Goal: Information Seeking & Learning: Learn about a topic

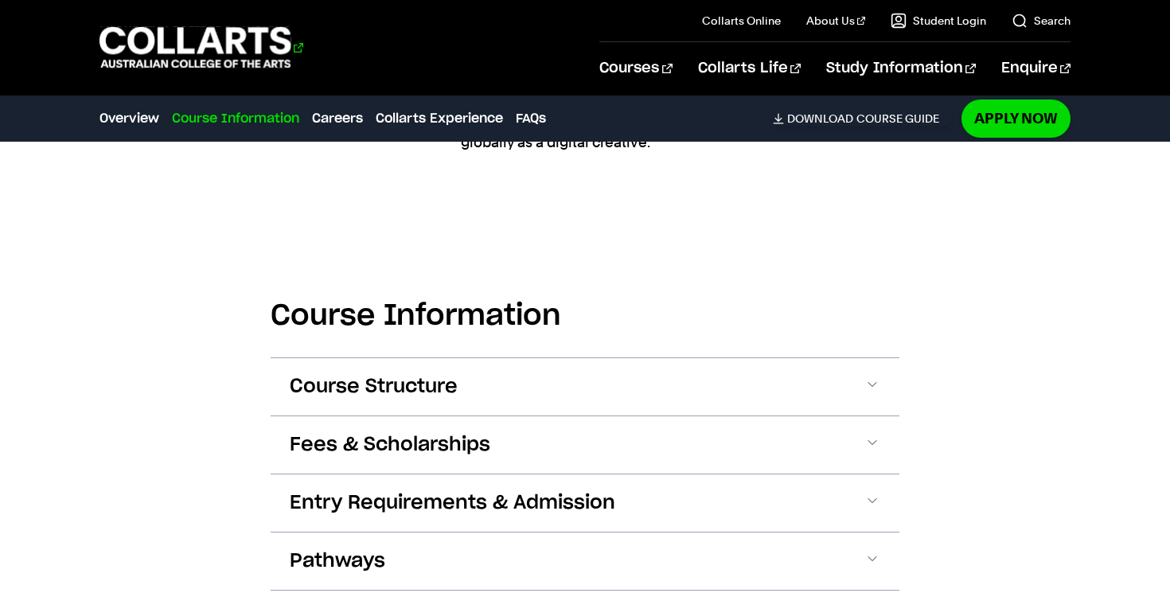
scroll to position [1811, 0]
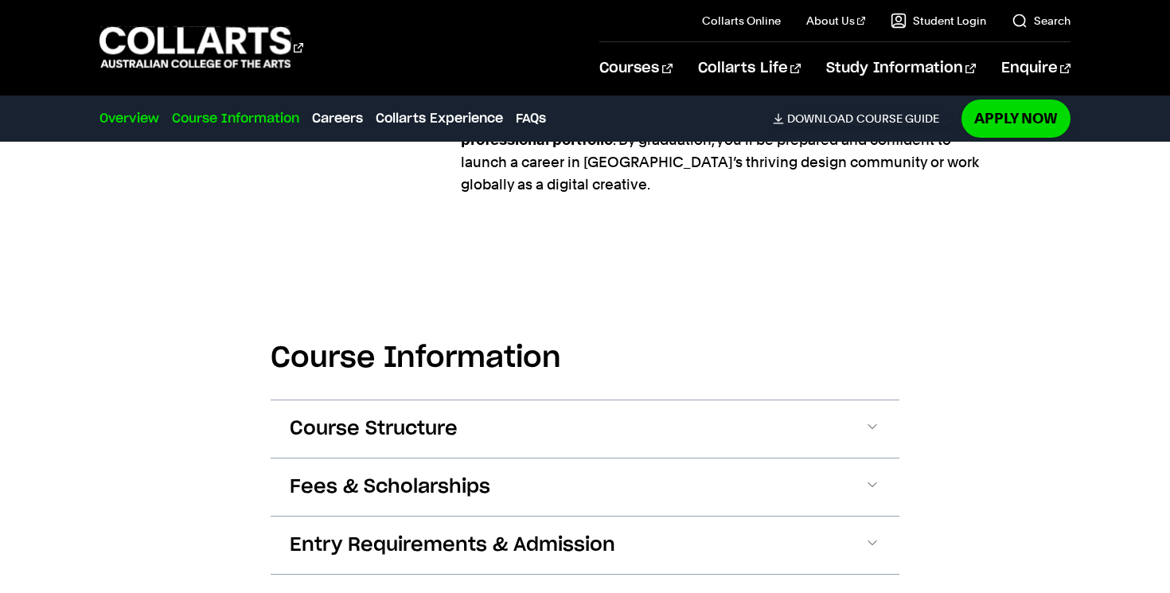
click at [130, 115] on link "Overview" at bounding box center [129, 118] width 60 height 19
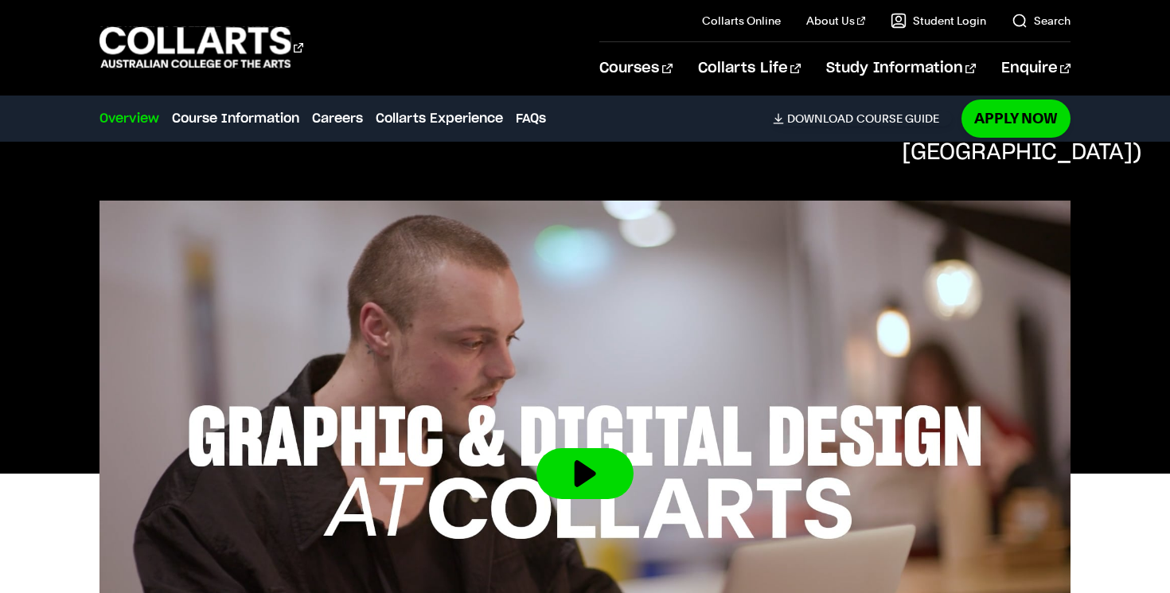
scroll to position [314, 0]
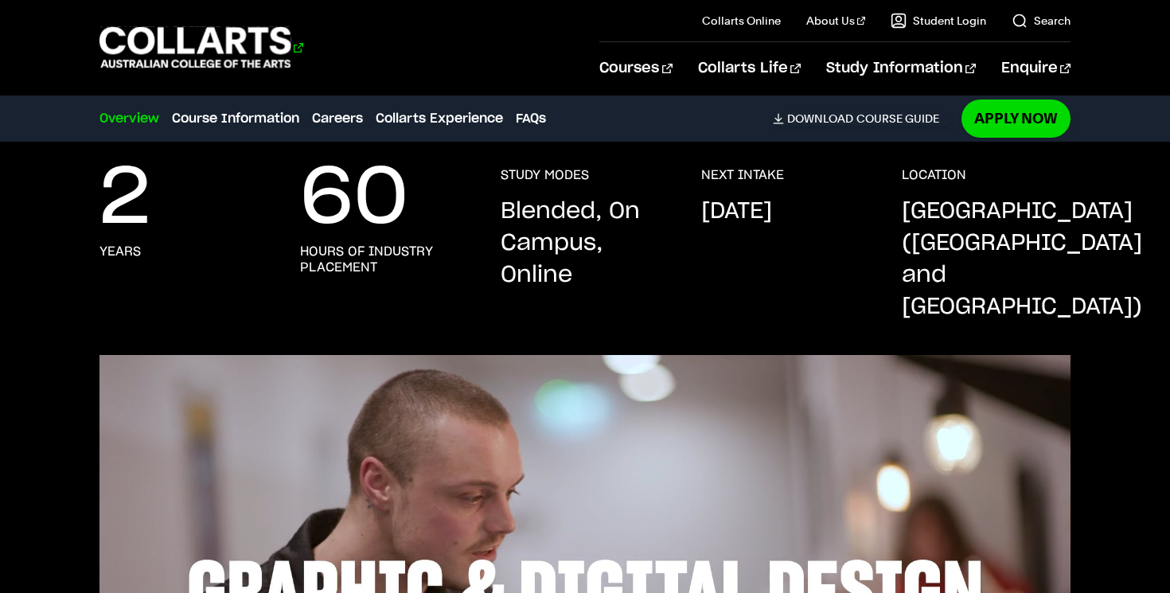
click at [216, 53] on 1 "Go to homepage" at bounding box center [195, 47] width 192 height 41
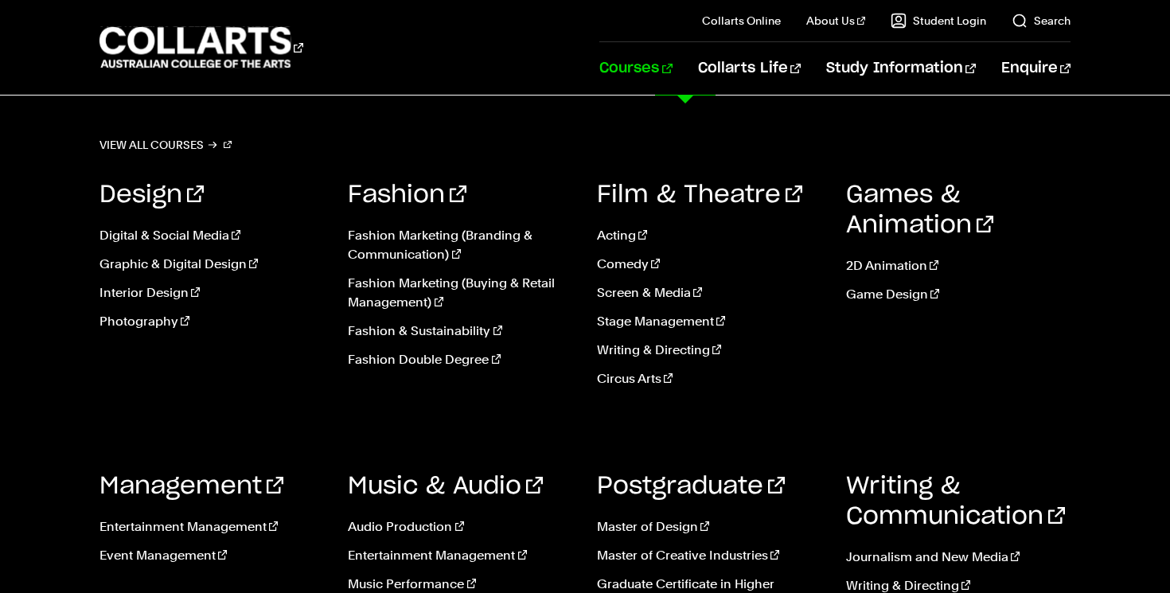
scroll to position [614, 0]
click at [454, 583] on link "Music Performance" at bounding box center [460, 584] width 225 height 19
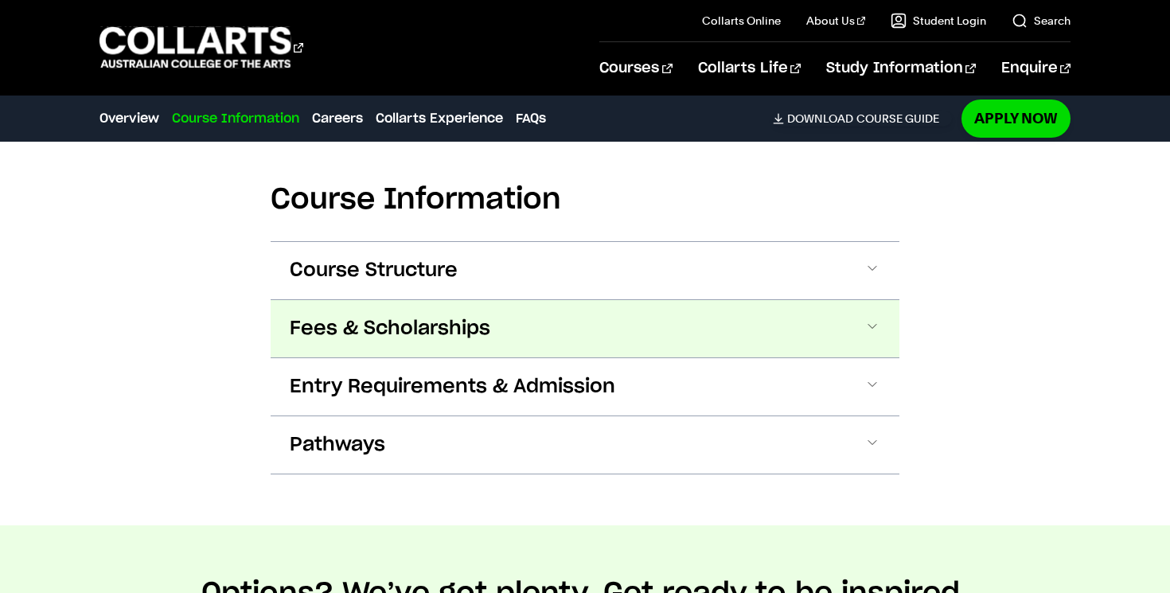
scroll to position [1487, 0]
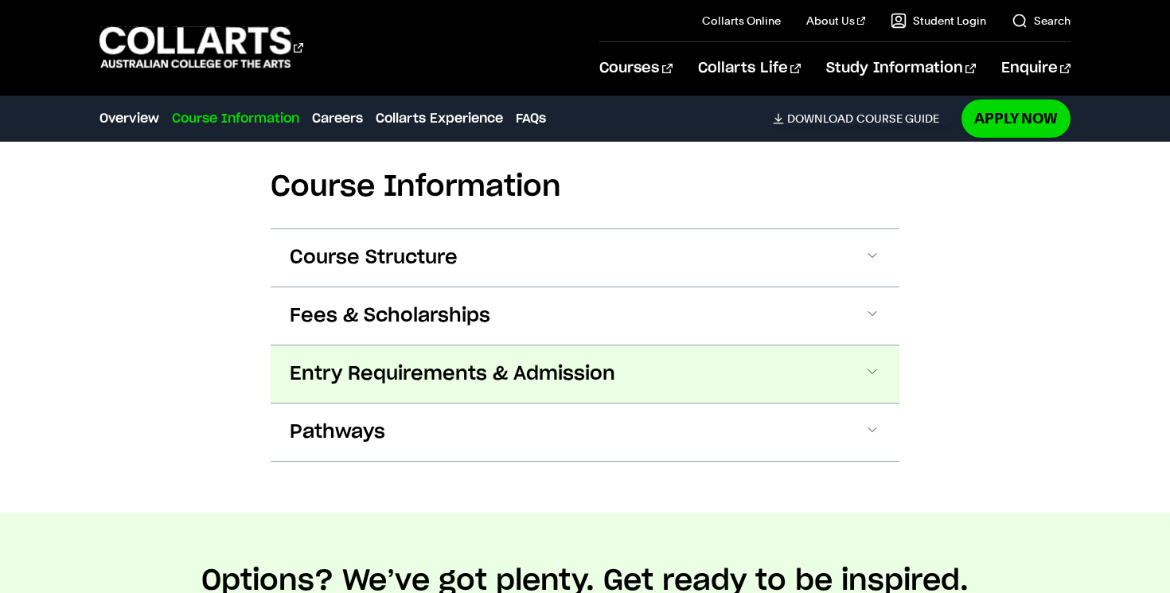
click at [882, 370] on button "Entry Requirements & Admission" at bounding box center [585, 373] width 629 height 57
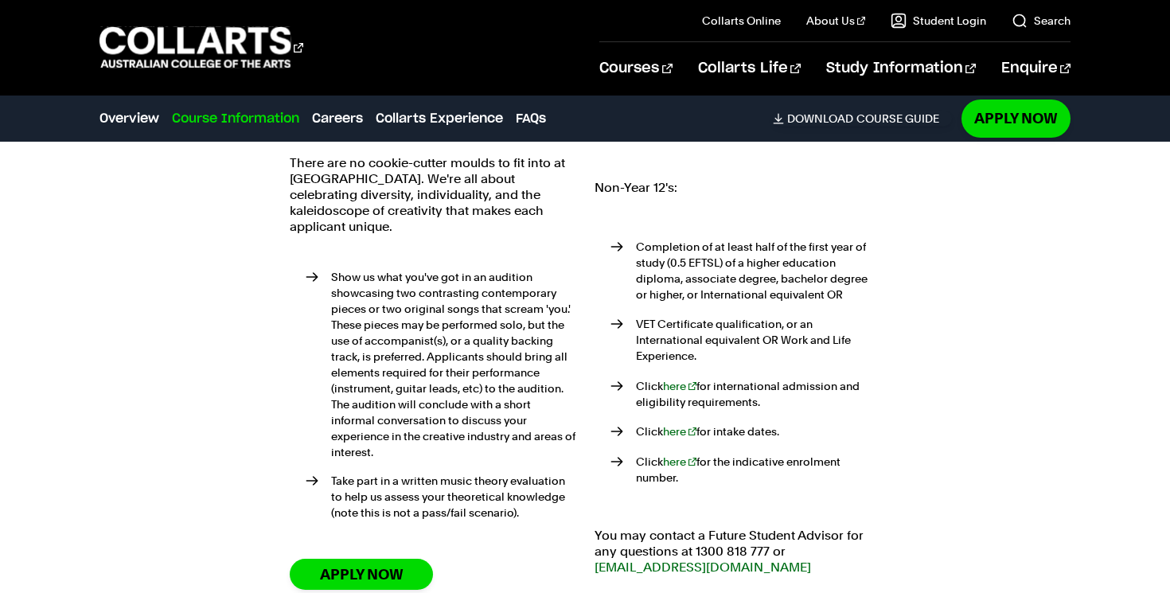
scroll to position [1897, 0]
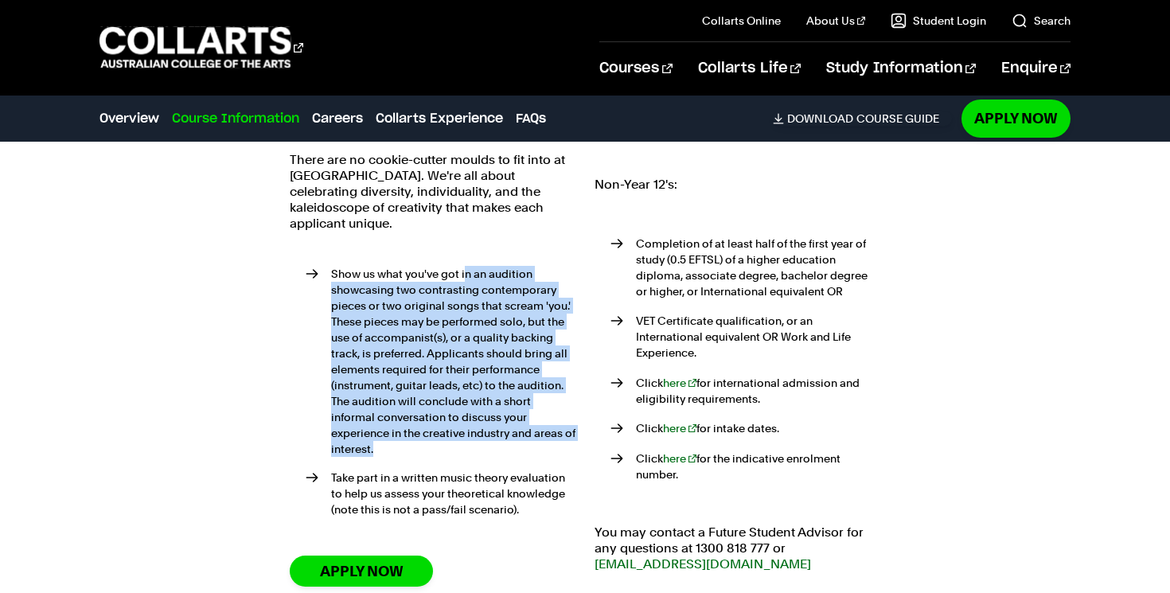
drag, startPoint x: 465, startPoint y: 260, endPoint x: 400, endPoint y: 431, distance: 182.4
click at [399, 431] on li "Show us what you've got in an audition showcasing two contrasting contemporary …" at bounding box center [441, 361] width 270 height 191
click at [400, 431] on li "Show us what you've got in an audition showcasing two contrasting contemporary …" at bounding box center [441, 361] width 270 height 191
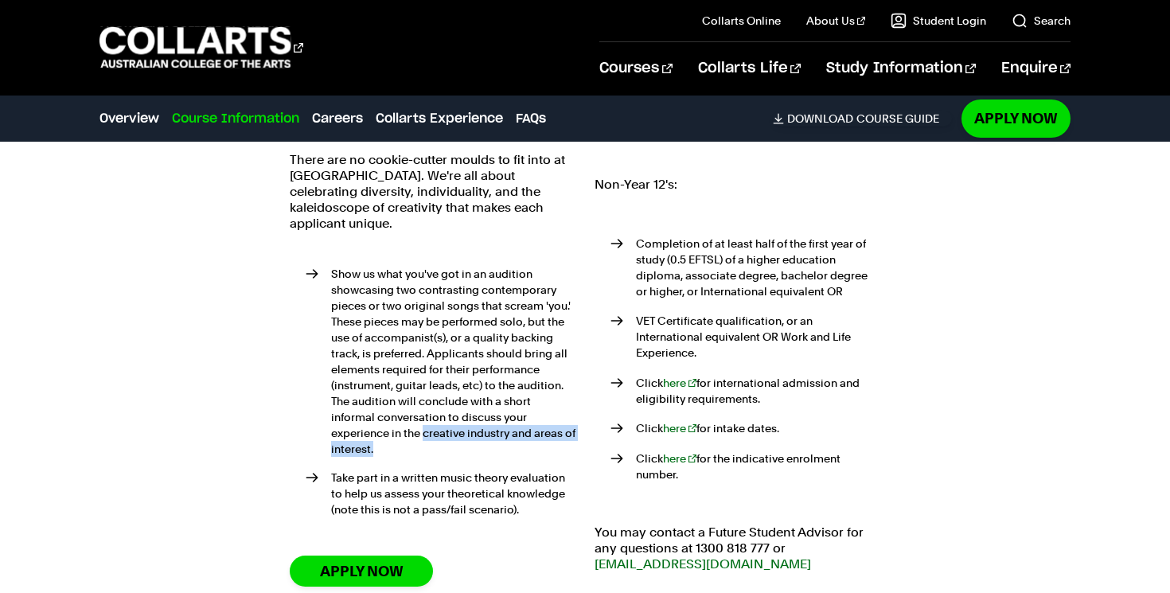
drag, startPoint x: 400, startPoint y: 431, endPoint x: 427, endPoint y: 419, distance: 29.3
click at [427, 419] on li "Show us what you've got in an audition showcasing two contrasting contemporary …" at bounding box center [441, 361] width 270 height 191
click at [909, 323] on div "Course Information Course Structure Bachelor of Music Performance The Bachelor …" at bounding box center [585, 199] width 1170 height 1029
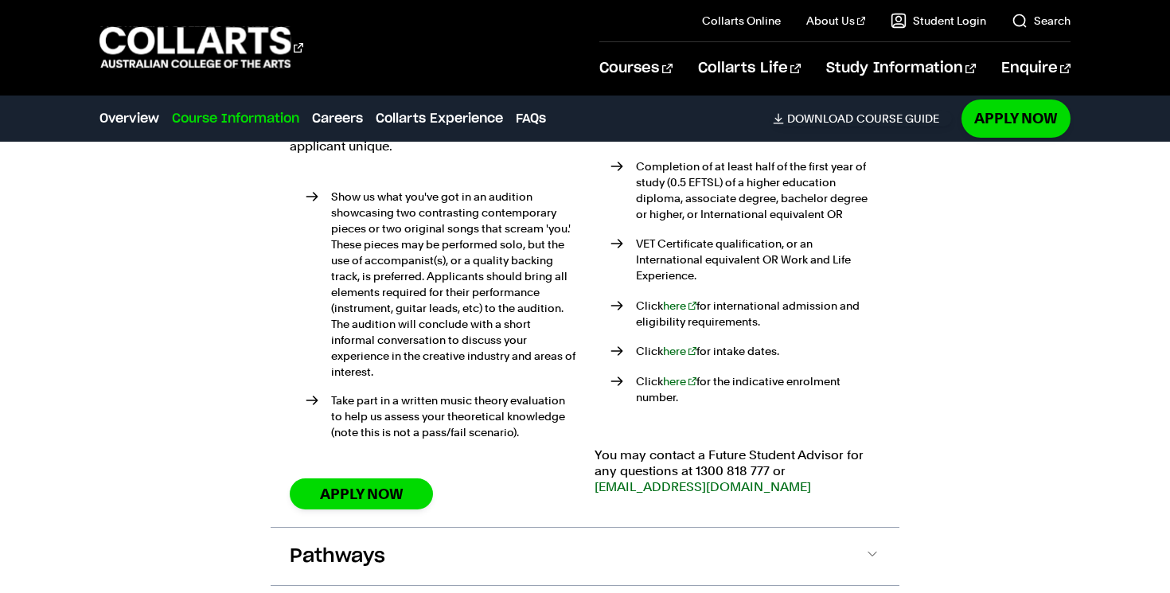
scroll to position [1975, 0]
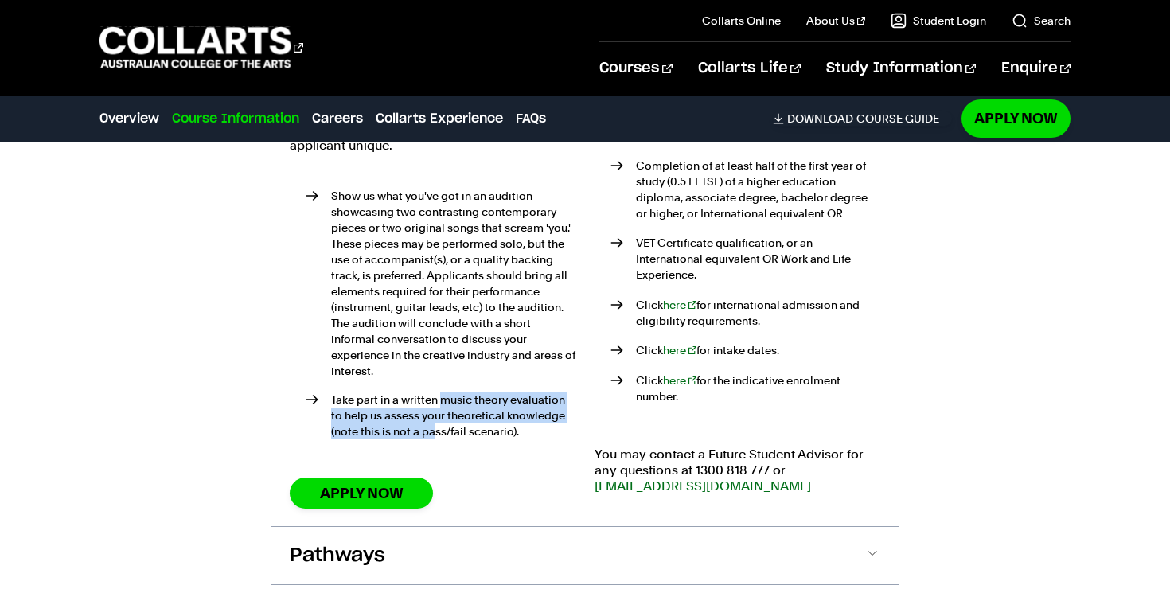
drag, startPoint x: 433, startPoint y: 412, endPoint x: 441, endPoint y: 381, distance: 32.0
click at [441, 392] on li "Take part in a written music theory evaluation to help us assess your theoretic…" at bounding box center [441, 416] width 270 height 48
click at [442, 392] on li "Take part in a written music theory evaluation to help us assess your theoretic…" at bounding box center [441, 416] width 270 height 48
